Goal: Task Accomplishment & Management: Use online tool/utility

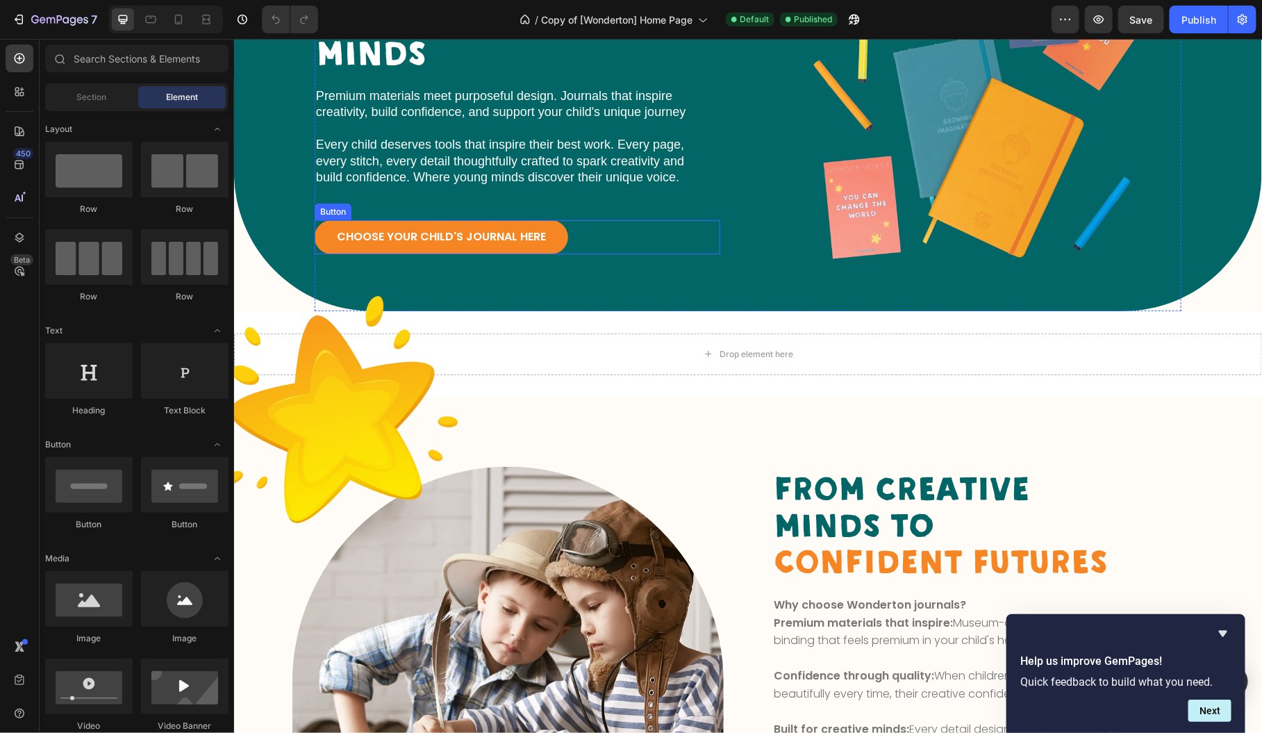
scroll to position [231, 0]
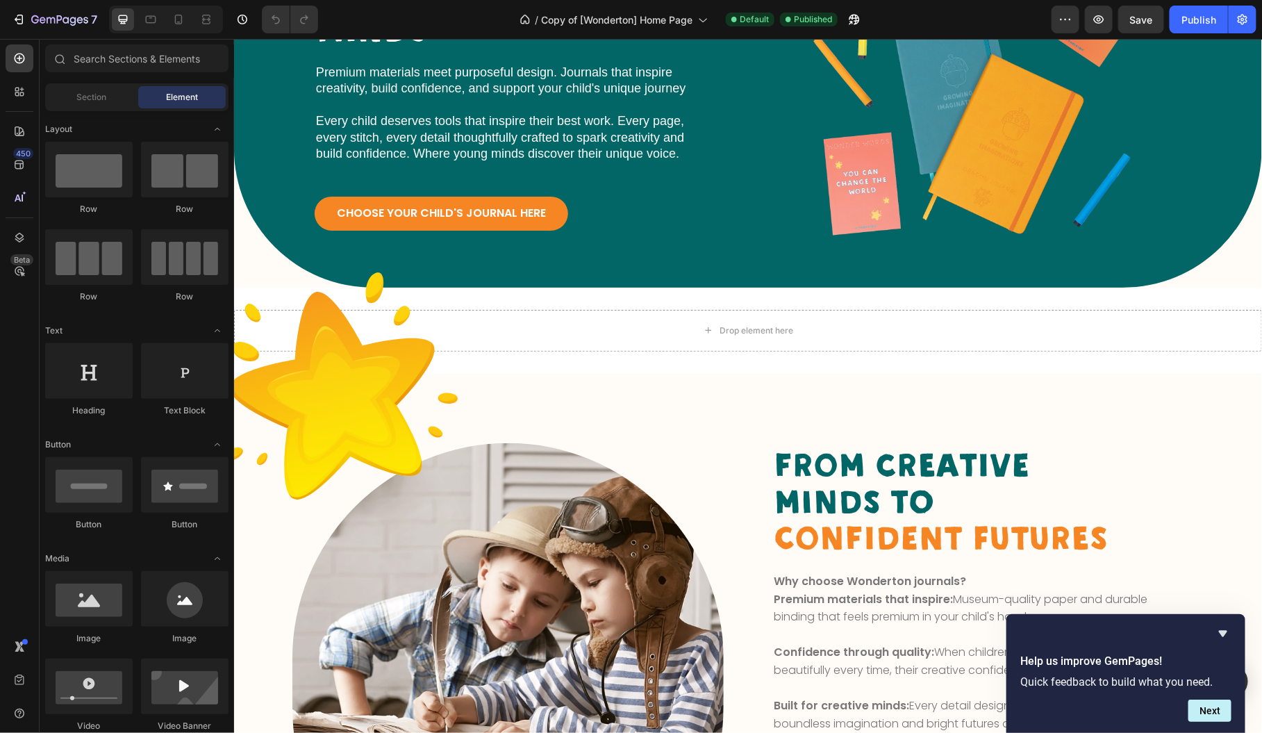
click at [1232, 635] on div "Help us improve GemPages! Quick feedback to build what you need. Next" at bounding box center [1126, 673] width 239 height 119
click at [1228, 634] on icon "Hide survey" at bounding box center [1223, 633] width 17 height 17
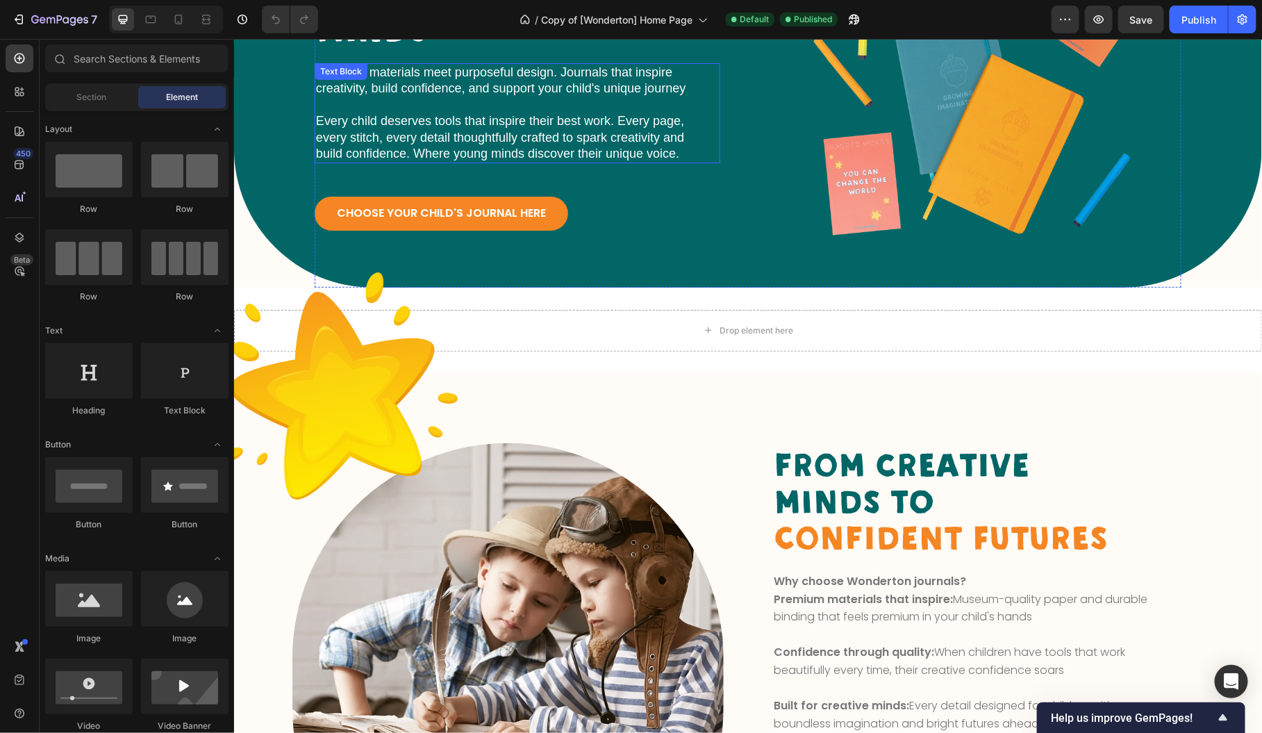
click at [621, 137] on p "Every child deserves tools that inspire their best work. Every page, every stit…" at bounding box center [504, 129] width 379 height 65
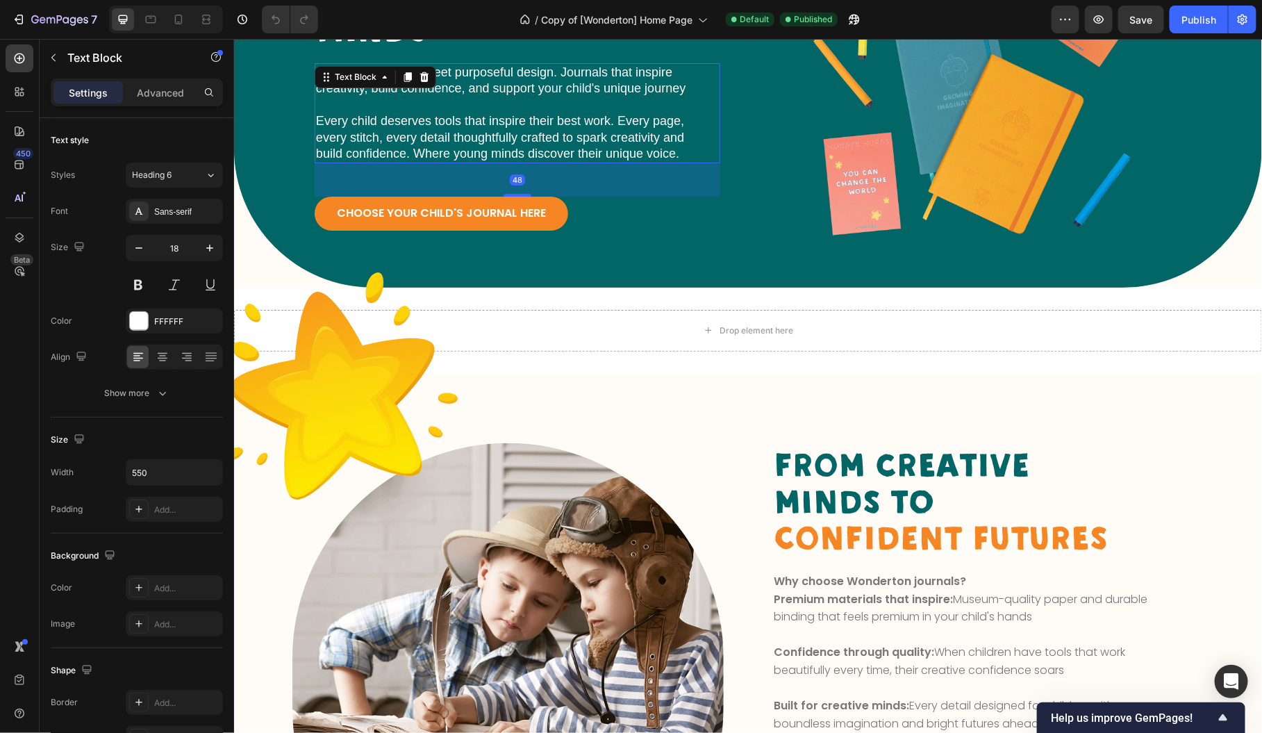
click at [682, 154] on p "Every child deserves tools that inspire their best work. Every page, every stit…" at bounding box center [504, 129] width 379 height 65
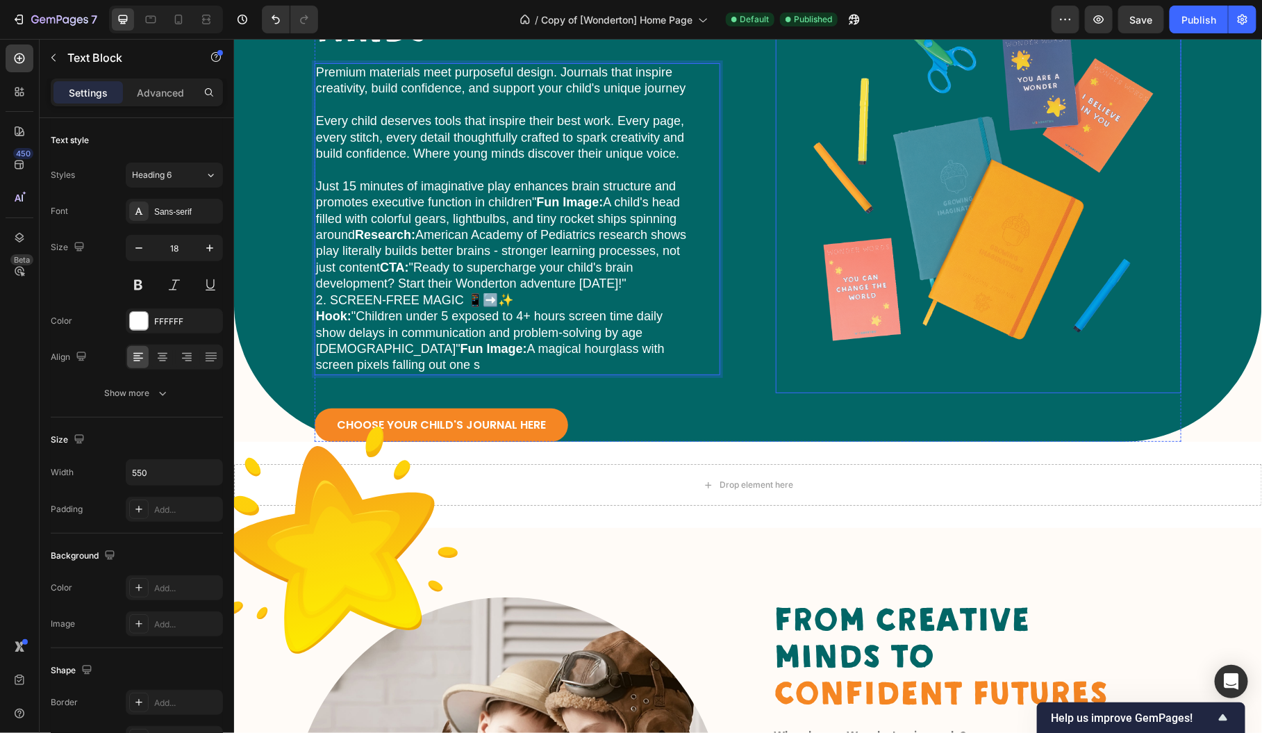
scroll to position [214, 0]
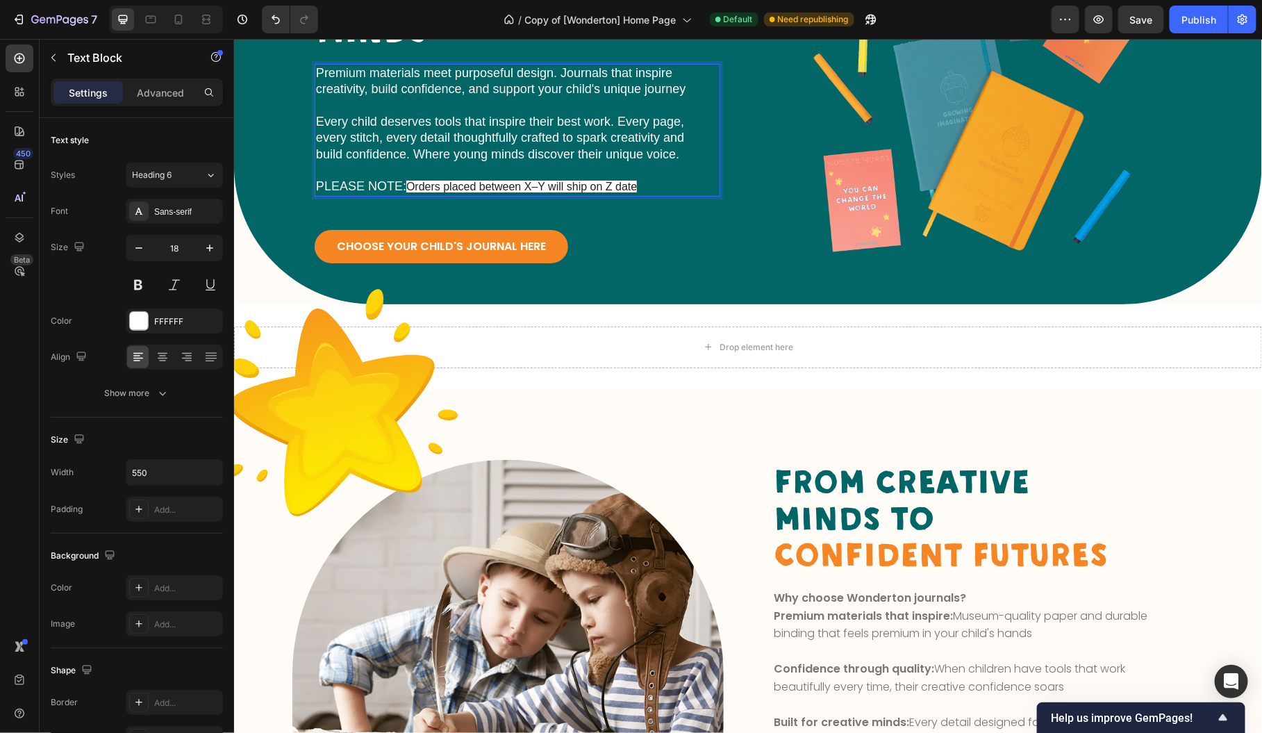
click at [530, 181] on span "Orders placed between X–Y will ship on Z date" at bounding box center [521, 186] width 231 height 12
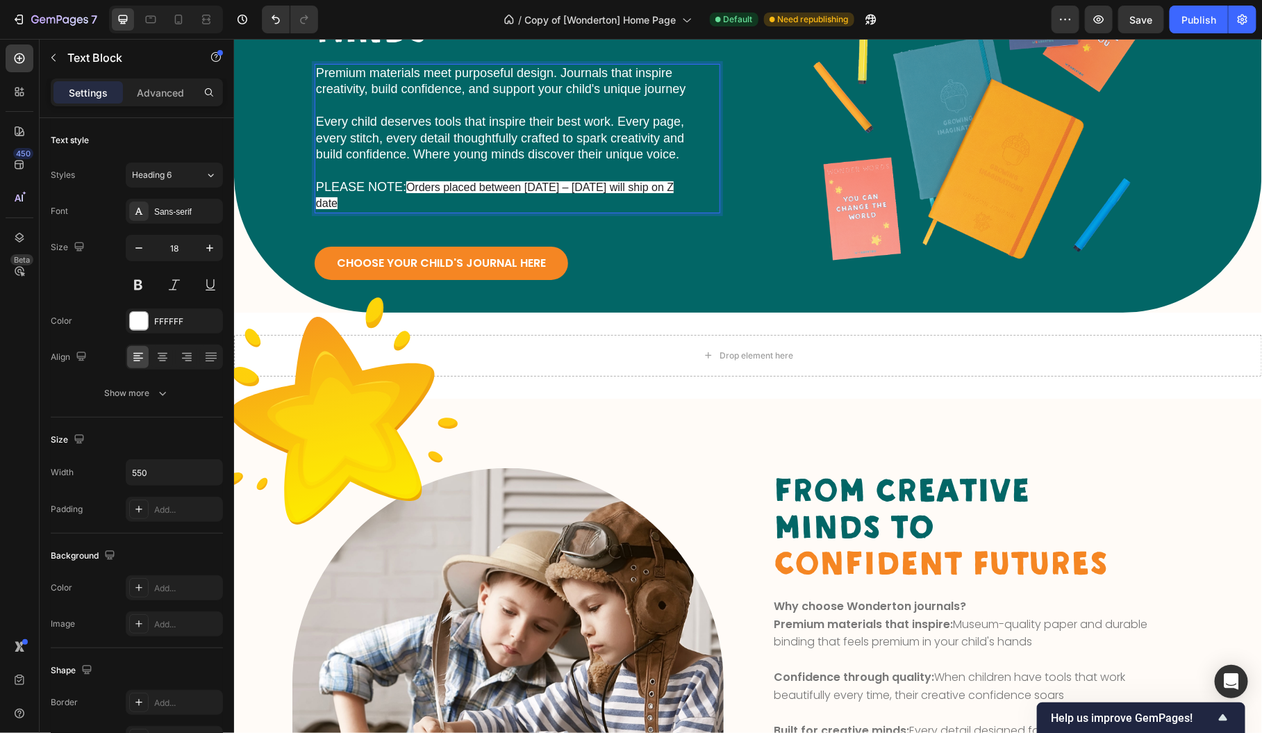
click at [673, 186] on span "Orders placed between [DATE] – [DATE] will ship on Z date" at bounding box center [494, 195] width 358 height 28
click at [380, 205] on span "Orders placed between [DATE] – [DATE] will ship on [DATE] date" at bounding box center [489, 195] width 348 height 28
click at [409, 190] on span "Orders placed between [DATE] – [DATE] will ship on [DATE]" at bounding box center [489, 195] width 348 height 28
drag, startPoint x: 397, startPoint y: 204, endPoint x: 1215, endPoint y: 69, distance: 828.8
click at [397, 204] on p "Every child deserves tools that inspire their best work. Every page, every stit…" at bounding box center [504, 154] width 379 height 114
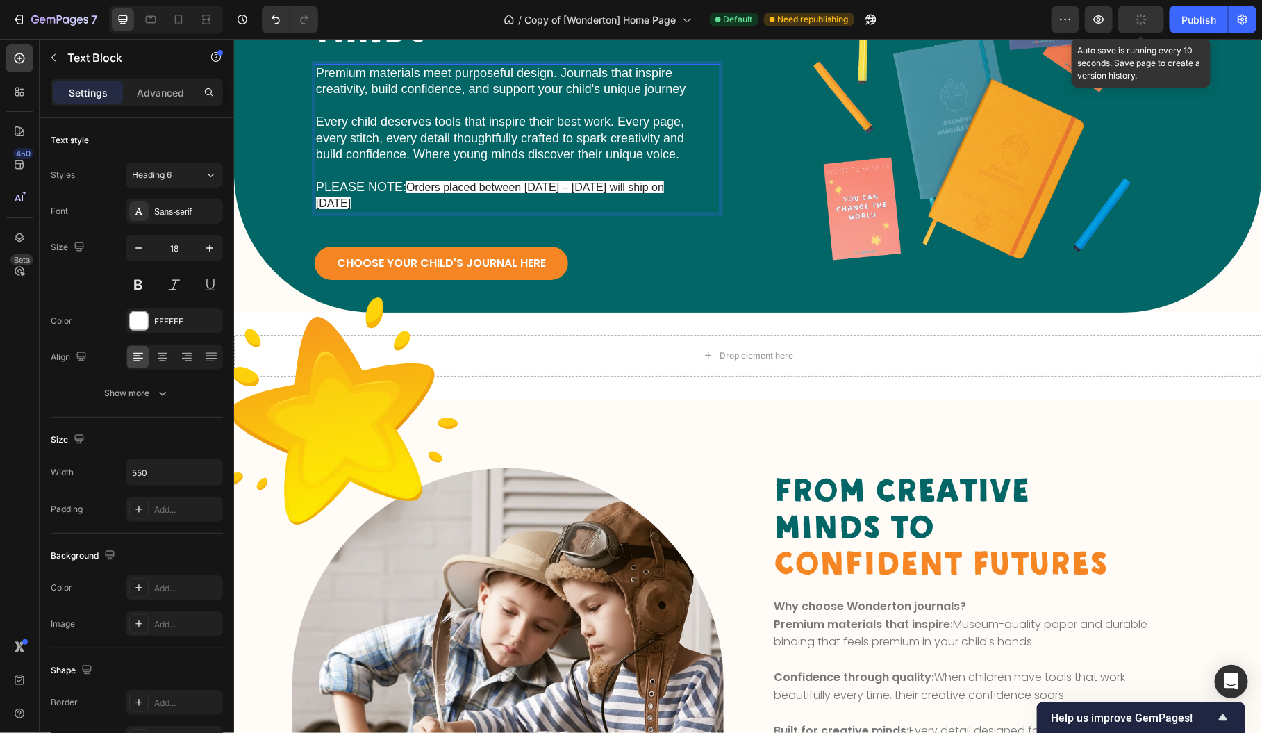
click at [1145, 20] on icon "button" at bounding box center [1141, 19] width 11 height 11
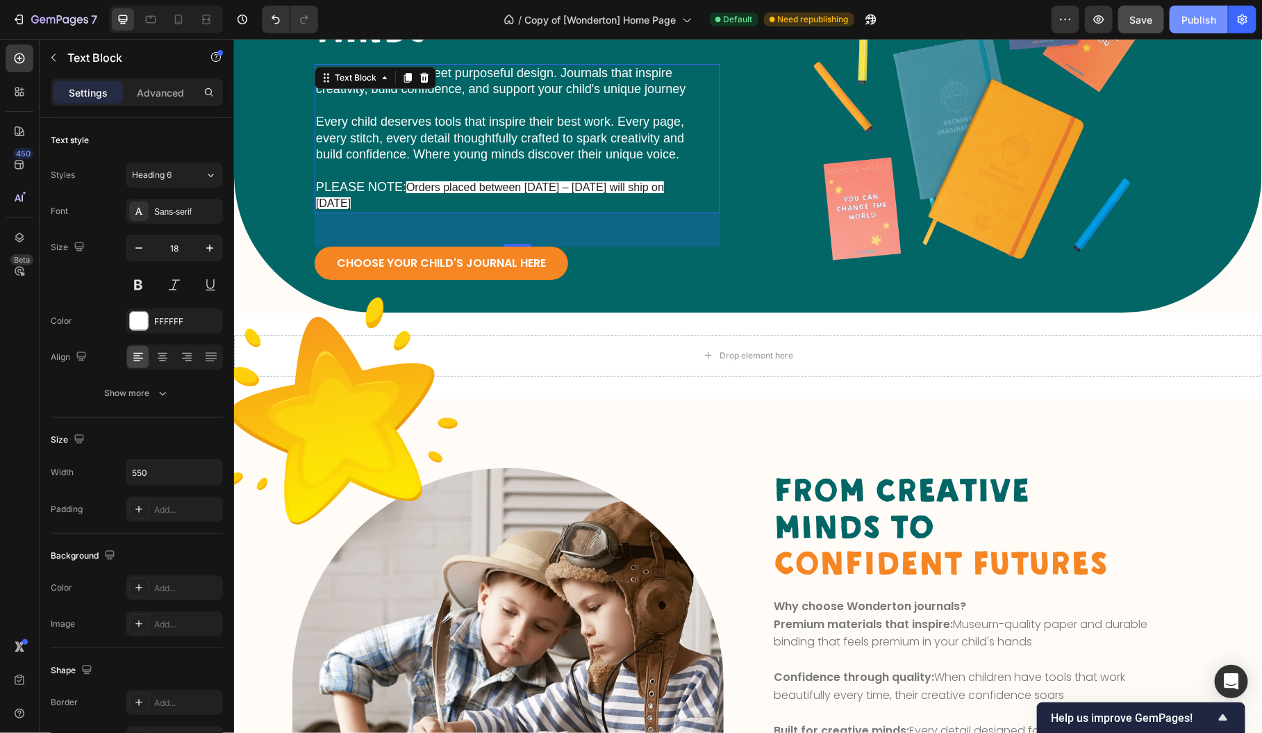
click at [1205, 22] on div "Publish" at bounding box center [1199, 20] width 35 height 15
